Goal: Task Accomplishment & Management: Manage account settings

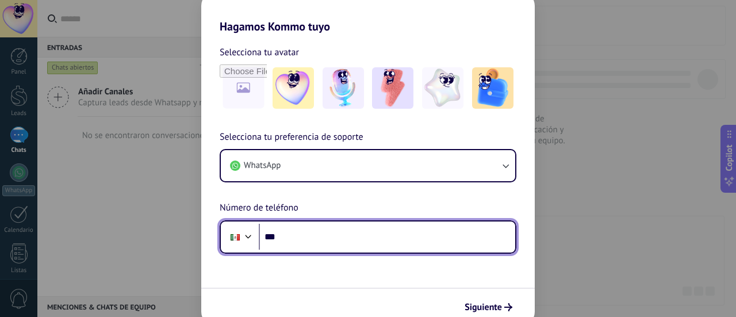
click at [382, 239] on input "***" at bounding box center [387, 237] width 256 height 26
click at [381, 228] on input "***" at bounding box center [387, 237] width 256 height 26
type input "**********"
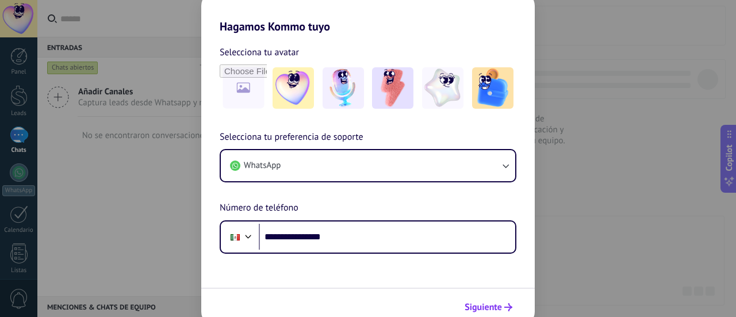
click at [501, 310] on span "Siguiente" at bounding box center [482, 307] width 37 height 8
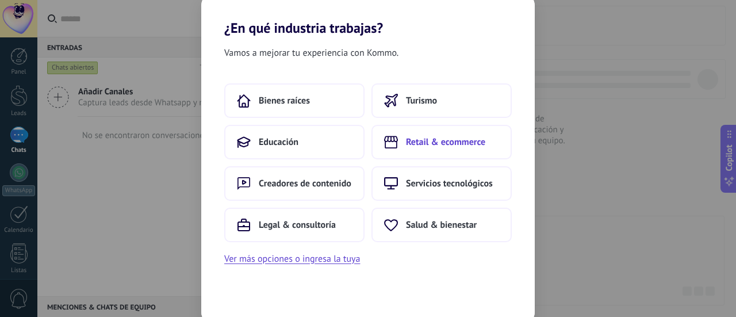
click at [434, 151] on button "Retail & ecommerce" at bounding box center [441, 142] width 140 height 34
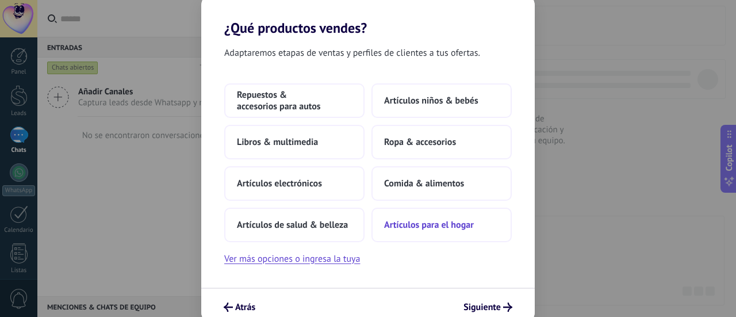
click at [401, 222] on span "Artículos para el hogar" at bounding box center [429, 224] width 90 height 11
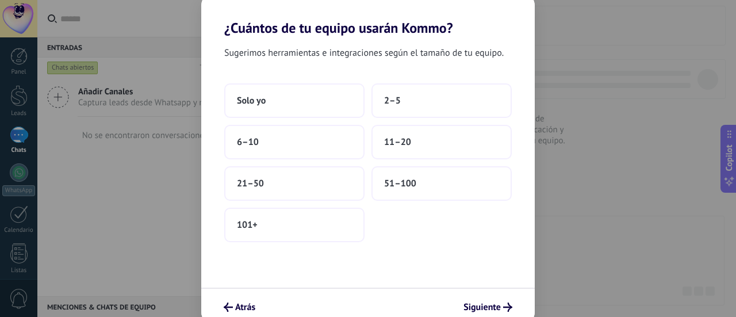
click at [371, 52] on span "Sugerimos herramientas e integraciones según el tamaño de tu equipo." at bounding box center [363, 52] width 279 height 15
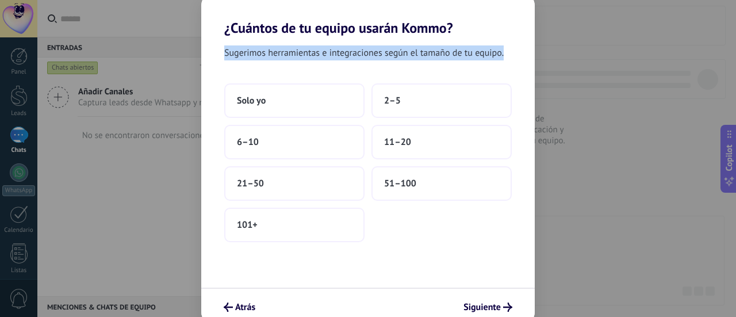
click at [371, 52] on span "Sugerimos herramientas e integraciones según el tamaño de tu equipo." at bounding box center [363, 52] width 279 height 15
click at [343, 106] on button "Solo yo" at bounding box center [294, 100] width 140 height 34
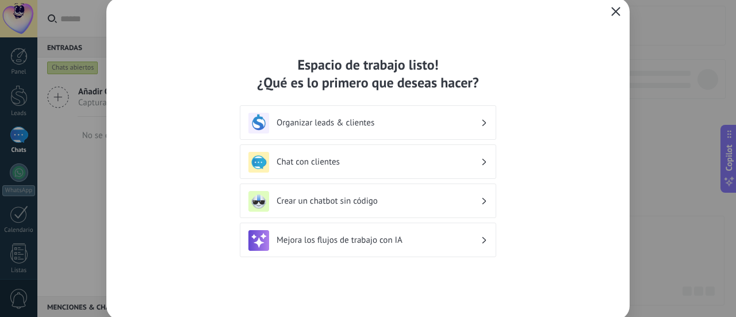
click at [619, 15] on use "button" at bounding box center [616, 11] width 9 height 9
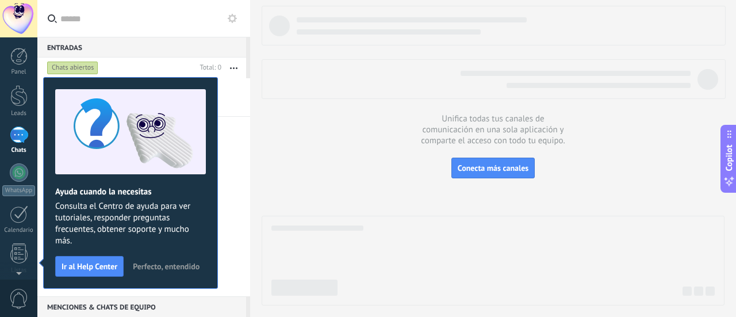
click at [179, 267] on span "Perfecto, entendido" at bounding box center [166, 266] width 67 height 8
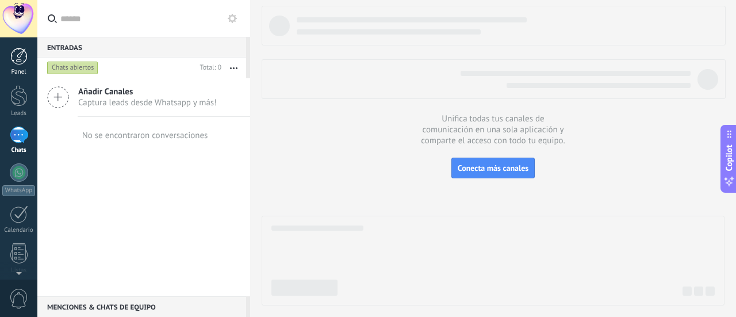
click at [22, 63] on div at bounding box center [18, 56] width 17 height 17
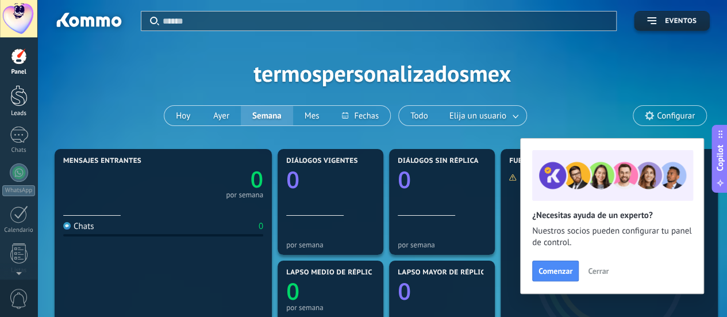
click at [9, 86] on link "Leads" at bounding box center [18, 101] width 37 height 32
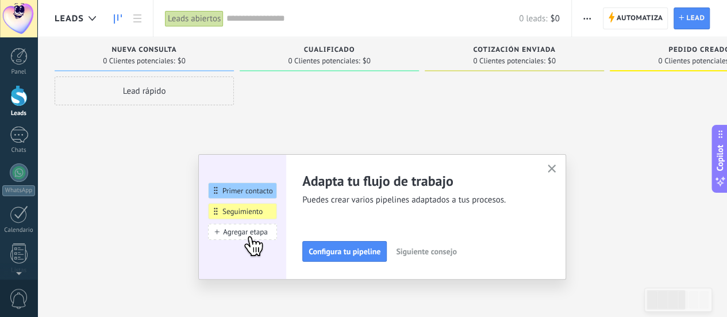
click at [231, 66] on div "Nueva consulta 0 Clientes potenciales: $0" at bounding box center [144, 54] width 179 height 34
click at [232, 47] on div "Nueva consulta 0 Clientes potenciales: $0" at bounding box center [144, 54] width 179 height 34
click at [559, 164] on button "button" at bounding box center [552, 170] width 14 height 16
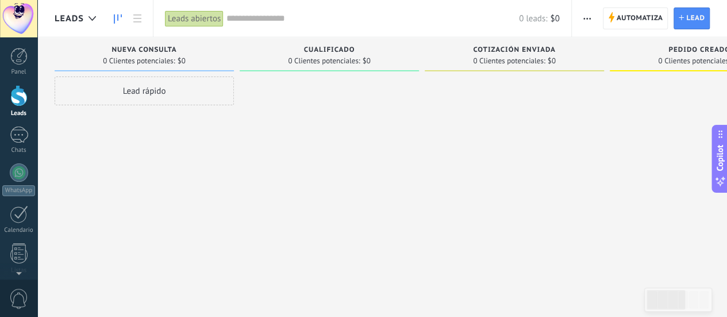
click at [593, 10] on button "button" at bounding box center [587, 18] width 17 height 22
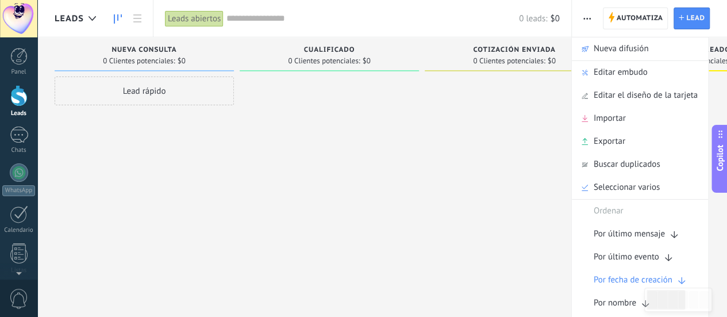
click at [301, 51] on div "Cualificado" at bounding box center [329, 51] width 168 height 10
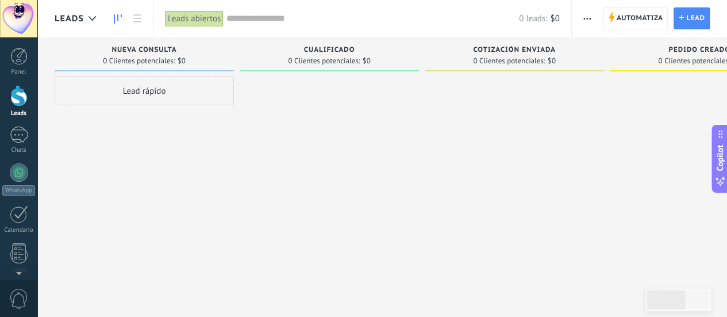
click at [274, 53] on div "Cualificado" at bounding box center [329, 51] width 168 height 10
click at [263, 21] on input "text" at bounding box center [373, 19] width 293 height 12
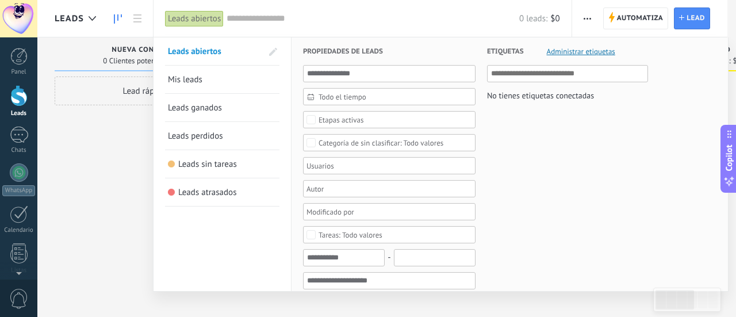
click at [208, 21] on div "Leads abiertos" at bounding box center [194, 18] width 59 height 17
click at [82, 178] on div at bounding box center [368, 158] width 736 height 317
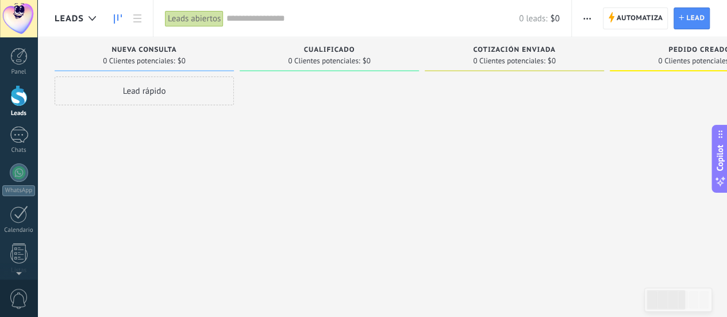
click at [198, 16] on div "Leads abiertos" at bounding box center [194, 18] width 59 height 17
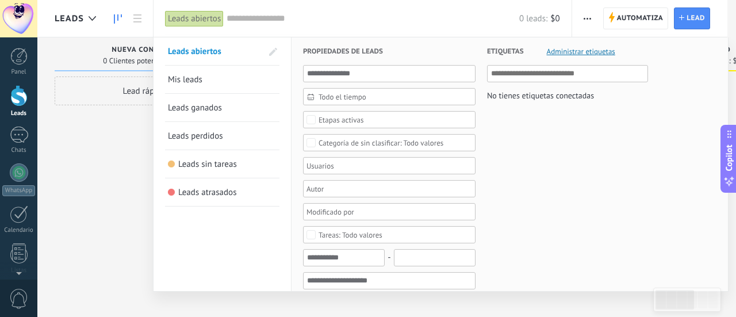
click at [269, 49] on span at bounding box center [273, 52] width 8 height 8
click at [269, 49] on span at bounding box center [272, 52] width 10 height 8
click at [208, 23] on div "Leads abiertos" at bounding box center [194, 18] width 59 height 17
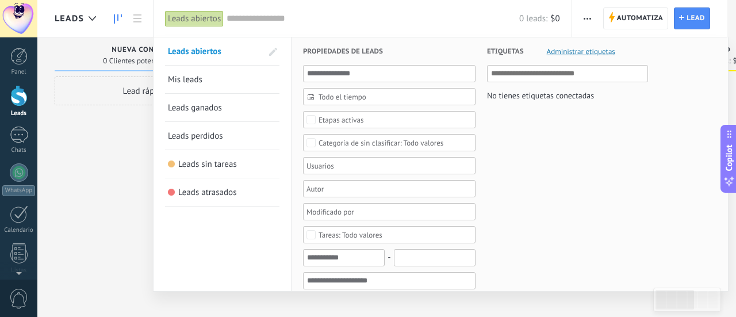
click at [208, 23] on div "Leads abiertos" at bounding box center [194, 18] width 59 height 17
drag, startPoint x: 208, startPoint y: 23, endPoint x: 259, endPoint y: 26, distance: 51.8
click at [259, 26] on div "Leads abiertos Aplicar 0 leads: $0 Leads abiertos Mis leads Leads ganados Leads…" at bounding box center [362, 18] width 419 height 37
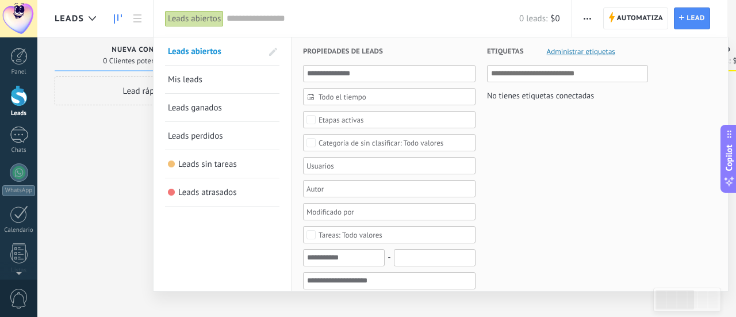
click at [259, 26] on div "0 leads: $0" at bounding box center [393, 18] width 333 height 37
click at [261, 11] on div "0 leads: $0" at bounding box center [393, 18] width 333 height 37
click at [135, 118] on div at bounding box center [368, 158] width 736 height 317
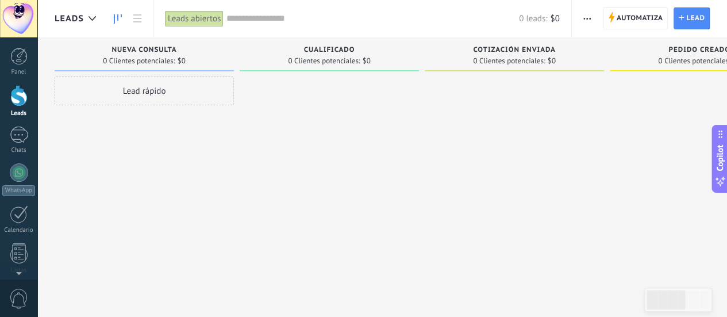
click at [269, 14] on input "text" at bounding box center [373, 19] width 293 height 12
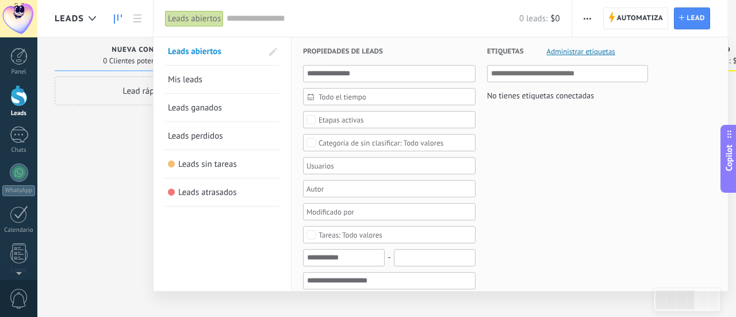
click at [233, 95] on link "Leads ganados" at bounding box center [222, 108] width 109 height 28
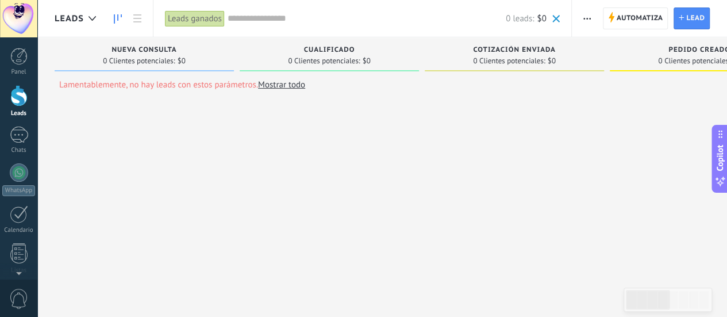
click at [270, 21] on input "text" at bounding box center [367, 19] width 278 height 12
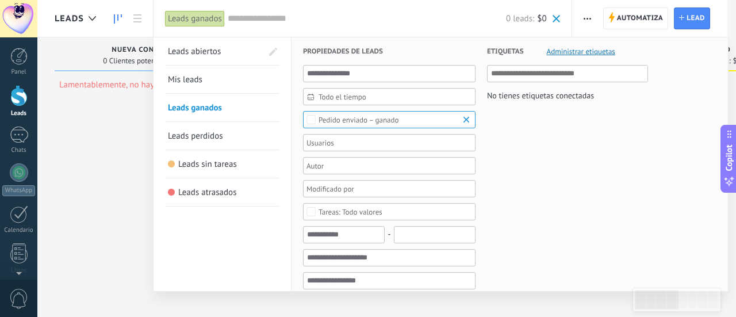
click at [204, 58] on link "Leads abiertos" at bounding box center [215, 51] width 94 height 28
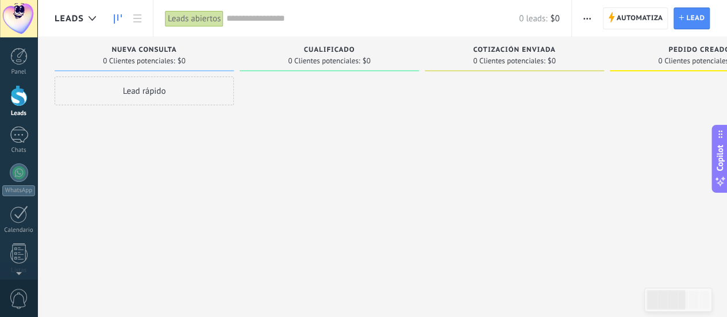
click at [243, 20] on input "text" at bounding box center [373, 19] width 293 height 12
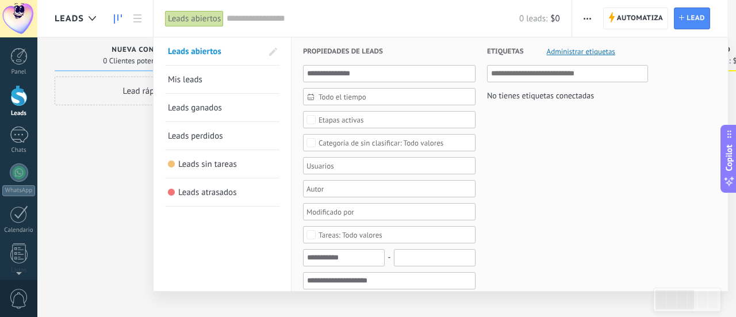
click at [125, 179] on div at bounding box center [368, 158] width 736 height 317
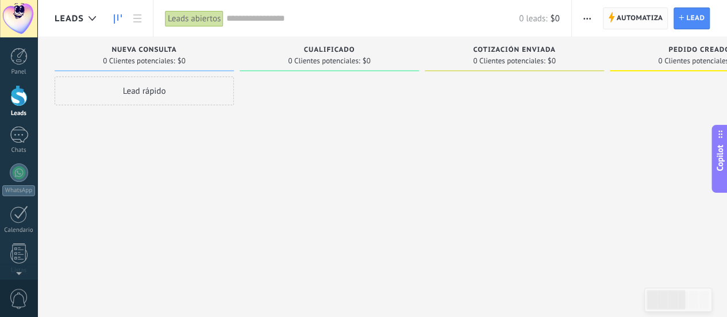
click at [655, 9] on span "Automatiza" at bounding box center [640, 18] width 47 height 21
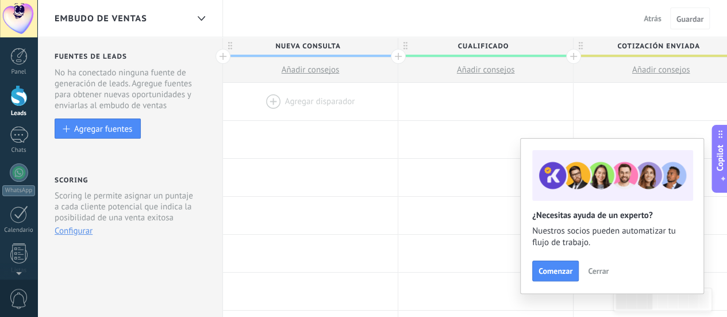
click at [402, 57] on div at bounding box center [398, 56] width 15 height 15
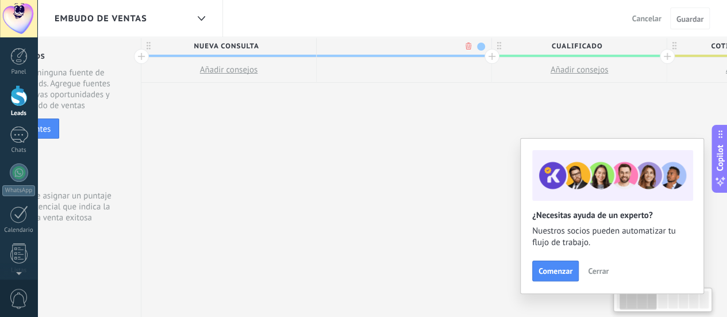
scroll to position [0, 85]
click at [396, 59] on div at bounding box center [400, 69] width 175 height 25
click at [463, 59] on div at bounding box center [400, 69] width 175 height 25
click at [412, 51] on div at bounding box center [400, 45] width 175 height 17
click at [478, 44] on span at bounding box center [478, 47] width 8 height 8
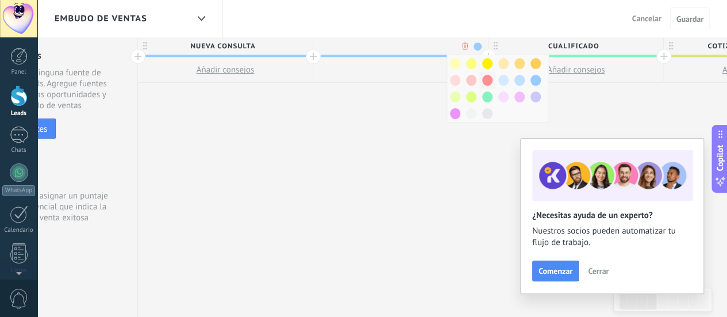
click at [486, 75] on span at bounding box center [487, 80] width 10 height 11
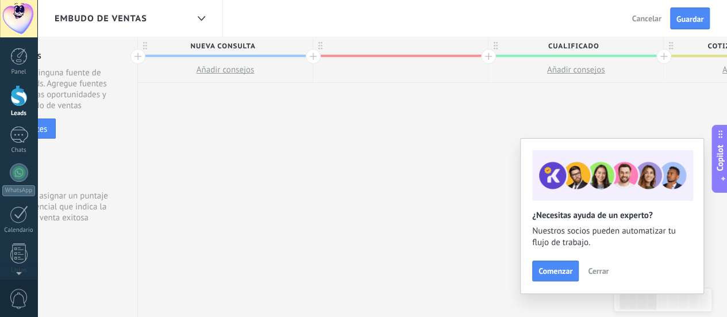
click at [391, 49] on div at bounding box center [400, 45] width 175 height 17
click at [391, 49] on input "text" at bounding box center [398, 45] width 152 height 17
type input "**********"
click at [691, 13] on button "Guardar" at bounding box center [690, 18] width 40 height 22
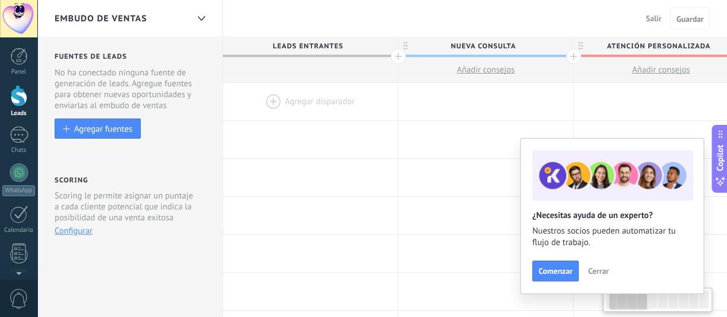
scroll to position [0, 85]
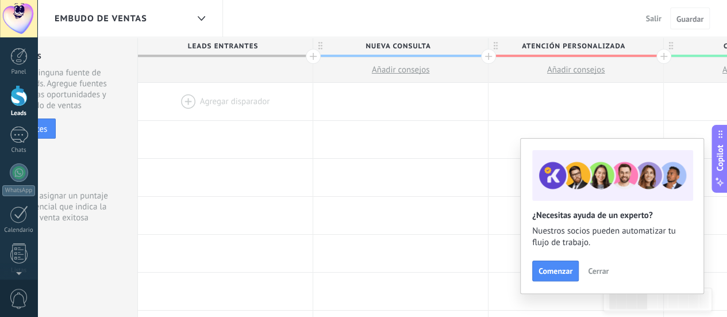
click at [4, 102] on link "Leads" at bounding box center [18, 101] width 37 height 32
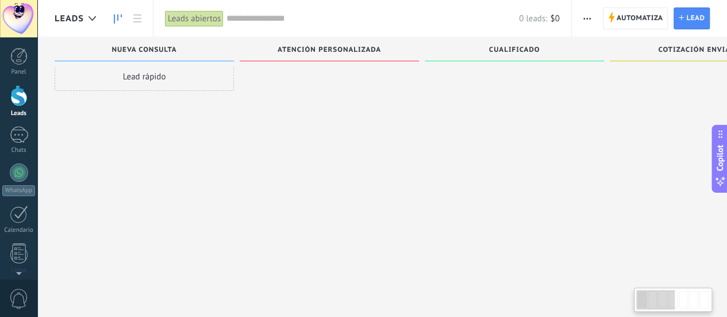
scroll to position [15, 0]
drag, startPoint x: 490, startPoint y: 47, endPoint x: 422, endPoint y: 39, distance: 68.4
click at [422, 39] on div "Leads Entrantes Nueva consulta Atención personalizada Cualificado Cotización en…" at bounding box center [708, 51] width 1307 height 29
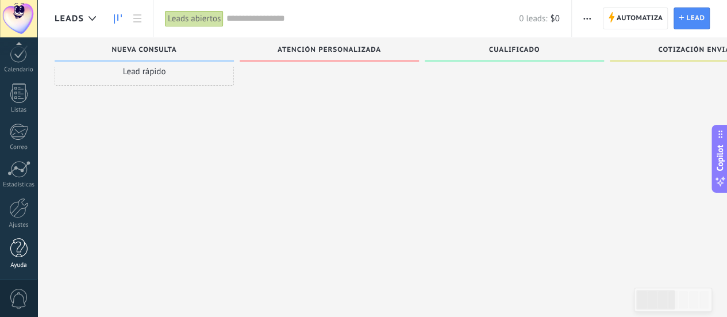
click at [20, 238] on div at bounding box center [18, 248] width 17 height 20
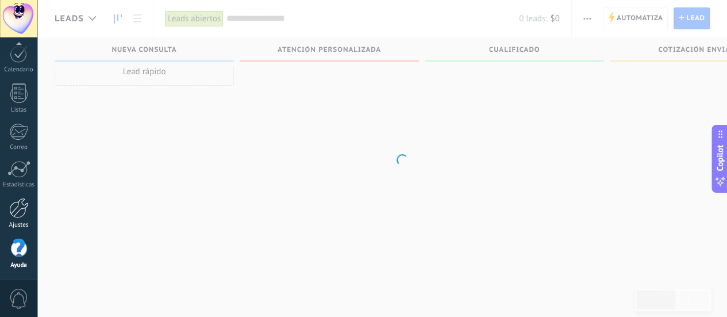
click at [18, 216] on div at bounding box center [19, 208] width 20 height 20
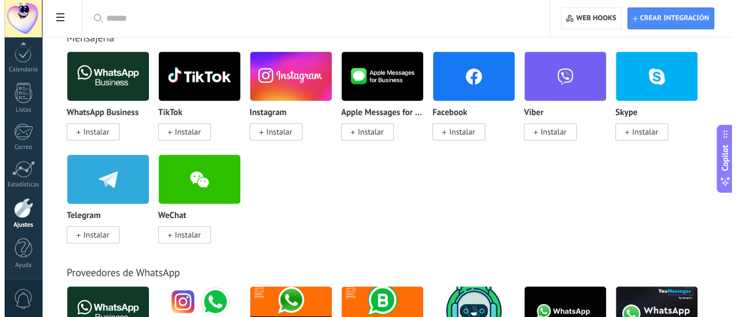
scroll to position [254, 0]
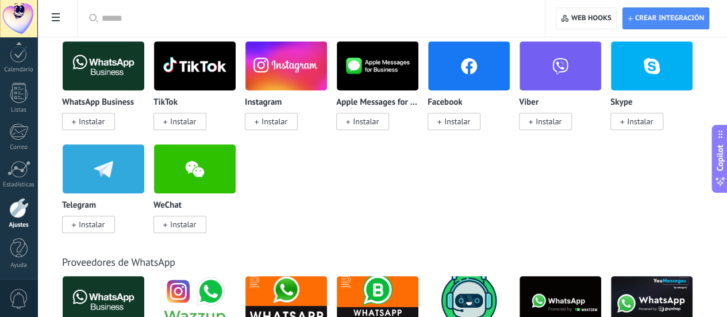
click at [115, 228] on span "Instalar" at bounding box center [88, 224] width 53 height 17
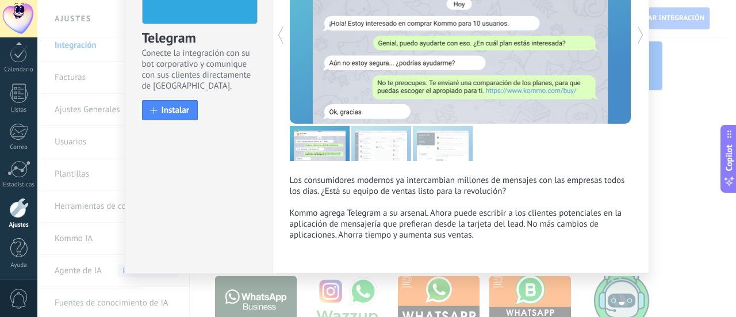
scroll to position [112, 0]
click at [187, 113] on button "Instalar" at bounding box center [170, 110] width 56 height 20
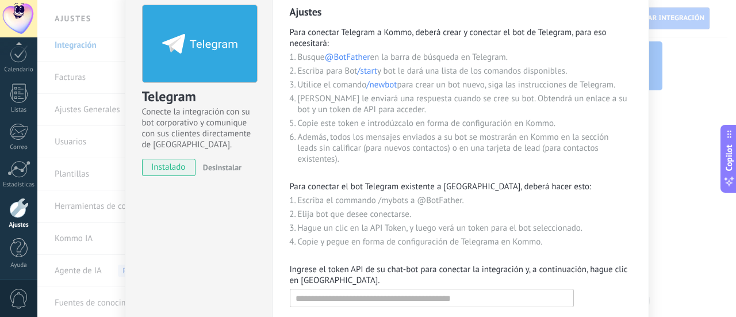
scroll to position [100, 0]
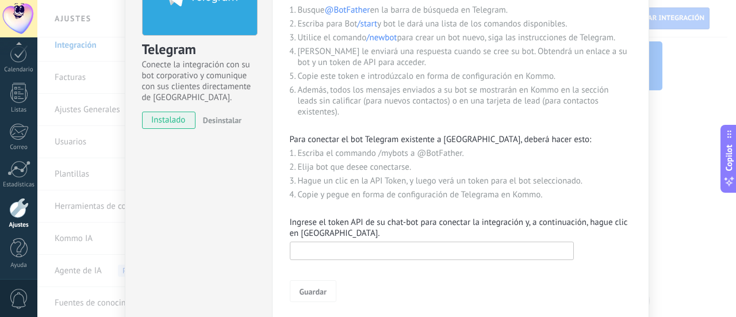
click at [405, 245] on input "text" at bounding box center [432, 250] width 284 height 18
paste input "**********"
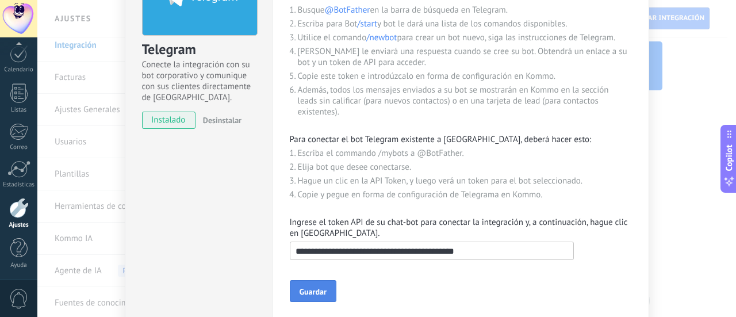
type input "**********"
click at [322, 288] on span "Guardar" at bounding box center [313, 291] width 27 height 8
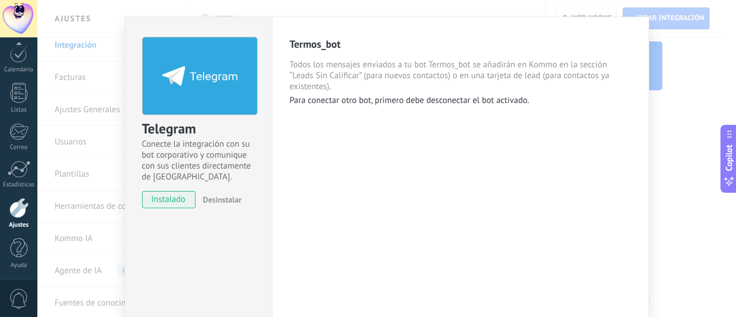
scroll to position [20, 0]
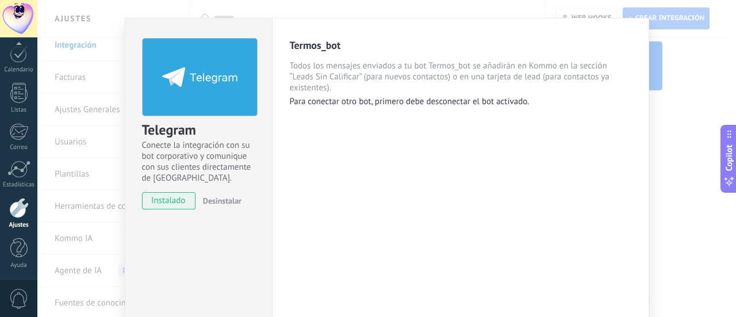
click at [680, 86] on div "Telegram Conecte la integración con su bot corporativo y comunique con sus clie…" at bounding box center [386, 158] width 698 height 317
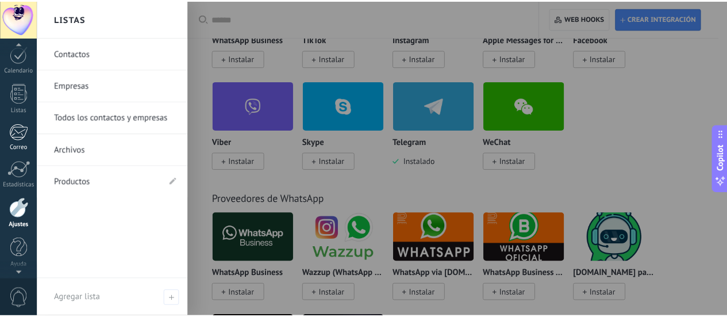
scroll to position [0, 0]
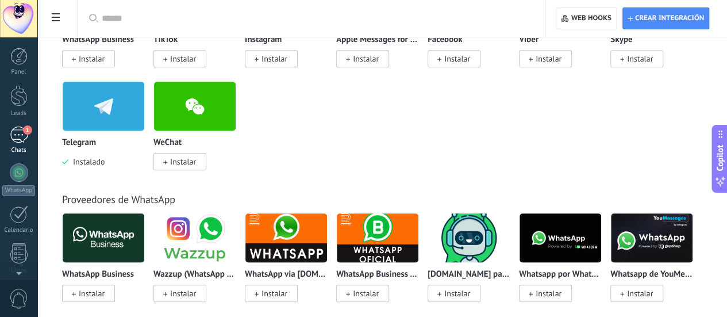
click at [18, 128] on div "1" at bounding box center [19, 134] width 18 height 17
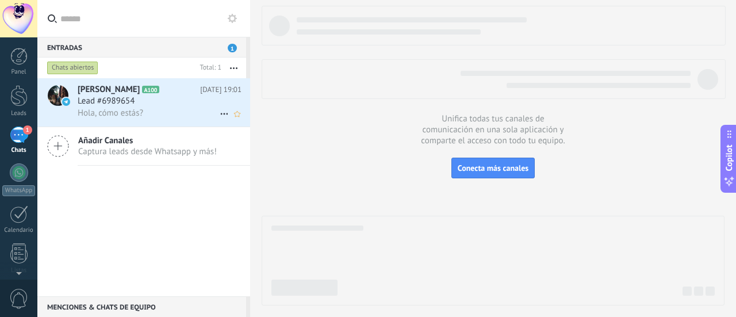
click at [140, 85] on h2 "[PERSON_NAME] A100" at bounding box center [139, 89] width 122 height 11
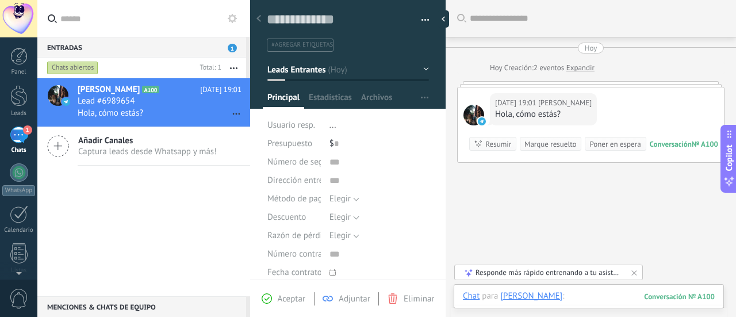
click at [587, 294] on div at bounding box center [589, 307] width 252 height 34
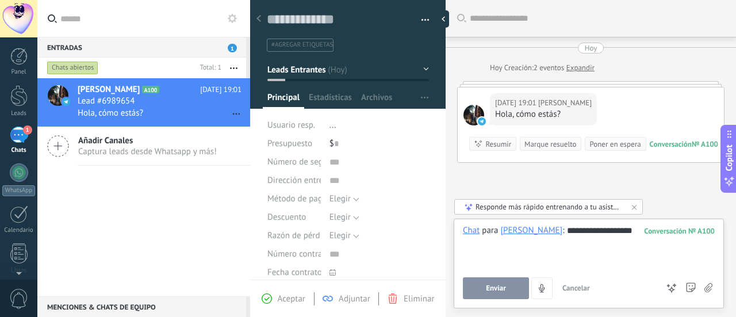
click at [504, 278] on div "Enviar Cancelar Rastrear clics en links ? Reducir links largos y rastrear clics…" at bounding box center [560, 288] width 195 height 22
click at [501, 290] on span "Enviar" at bounding box center [496, 288] width 20 height 8
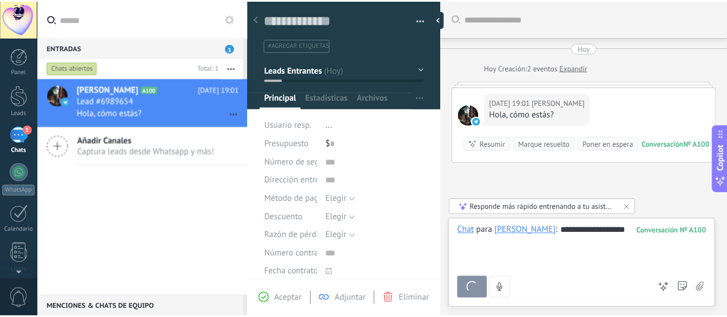
scroll to position [85, 0]
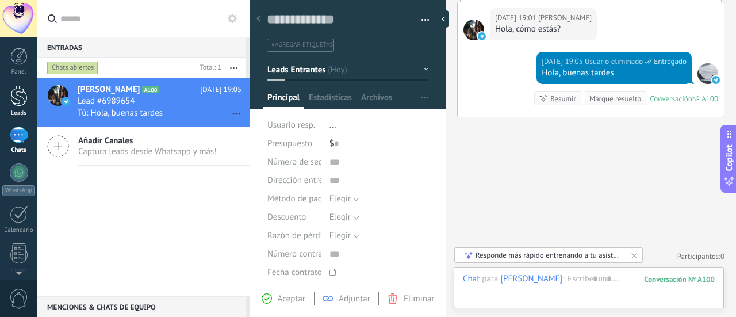
click at [18, 101] on div at bounding box center [18, 95] width 17 height 21
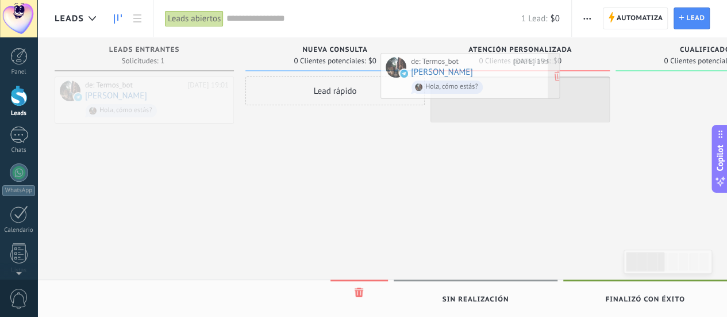
drag, startPoint x: 186, startPoint y: 108, endPoint x: 512, endPoint y: 85, distance: 327.3
